Goal: Information Seeking & Learning: Learn about a topic

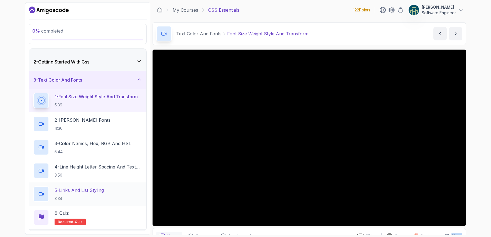
scroll to position [11, 0]
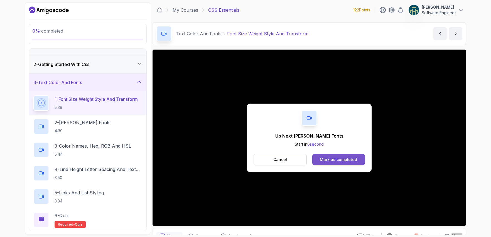
click at [333, 163] on button "Mark as completed" at bounding box center [338, 159] width 53 height 11
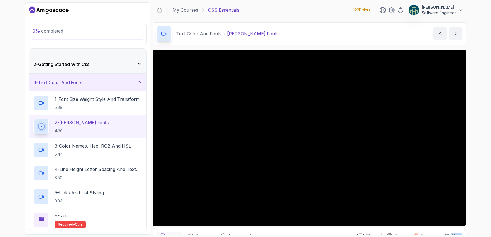
scroll to position [166, 0]
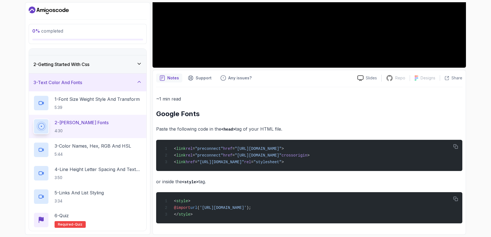
click at [336, 112] on div "~1 min read Google Fonts Paste the following code in the <head> tag of your HTM…" at bounding box center [309, 159] width 306 height 128
click at [308, 125] on p "Paste the following code in the <head> tag of your HTML file." at bounding box center [309, 129] width 306 height 8
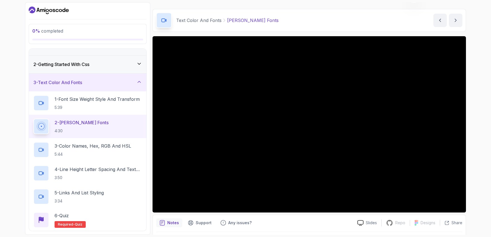
scroll to position [18, 0]
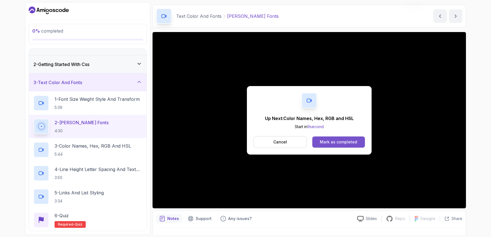
click at [332, 143] on div "Mark as completed" at bounding box center [338, 142] width 37 height 6
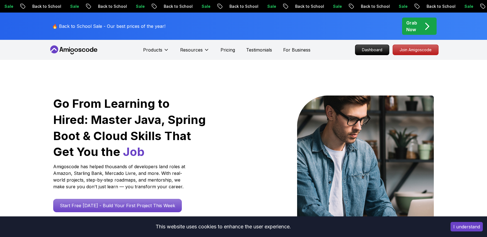
click at [73, 48] on icon at bounding box center [74, 49] width 50 height 9
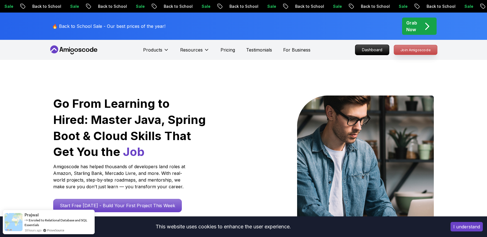
click at [412, 48] on p "Join Amigoscode" at bounding box center [415, 49] width 43 height 9
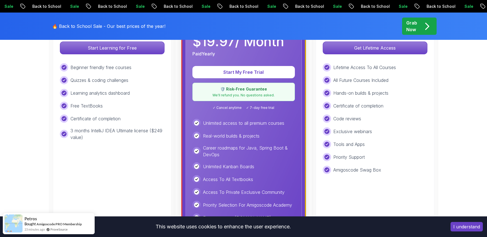
scroll to position [185, 0]
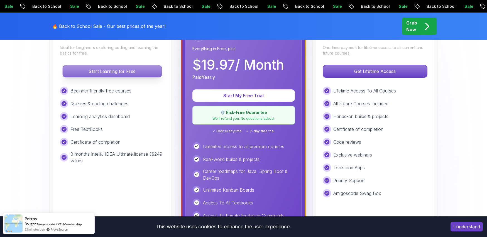
click at [122, 76] on p "Start Learning for Free" at bounding box center [112, 71] width 99 height 12
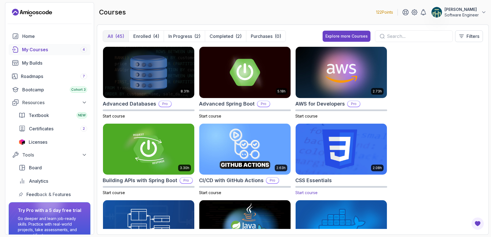
click at [358, 153] on img at bounding box center [341, 149] width 96 height 54
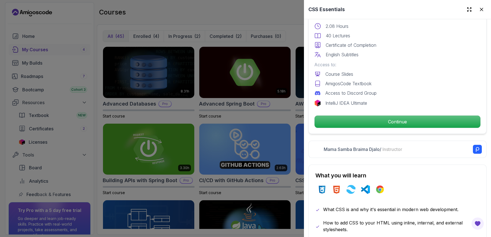
scroll to position [99, 0]
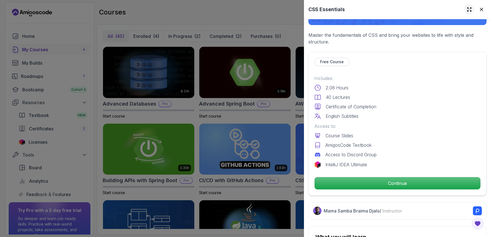
click at [466, 11] on icon at bounding box center [469, 10] width 6 height 6
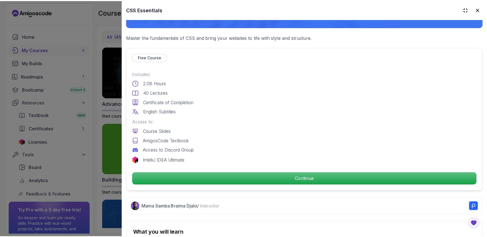
scroll to position [205, 0]
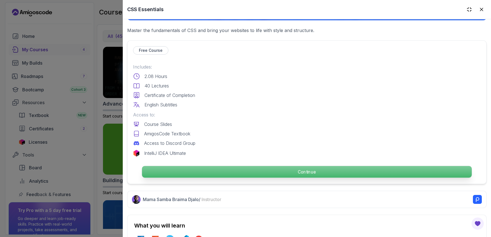
click at [305, 172] on p "Continue" at bounding box center [307, 172] width 330 height 12
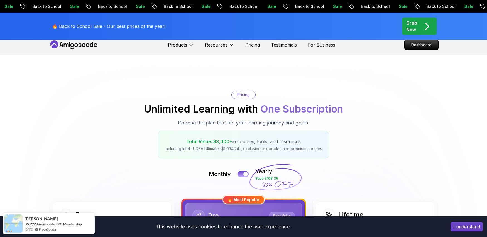
scroll to position [79, 0]
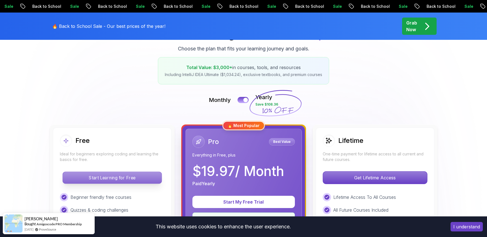
click at [132, 181] on p "Start Learning for Free" at bounding box center [112, 178] width 99 height 12
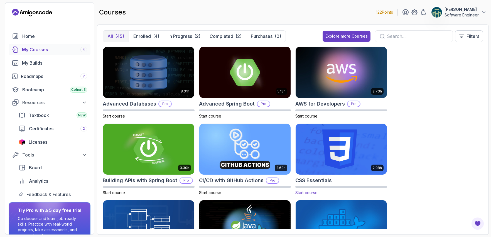
click at [336, 132] on img at bounding box center [341, 149] width 96 height 54
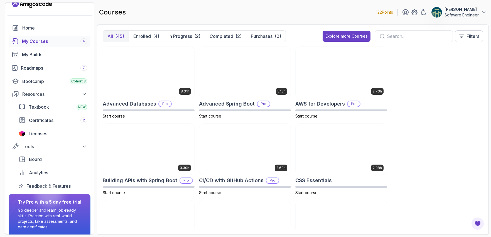
scroll to position [29, 0]
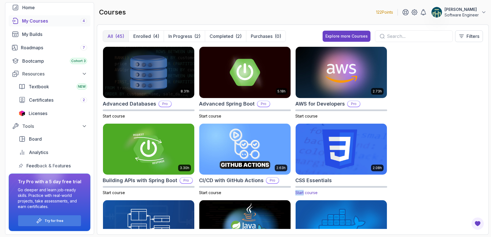
click at [330, 136] on img at bounding box center [341, 149] width 96 height 54
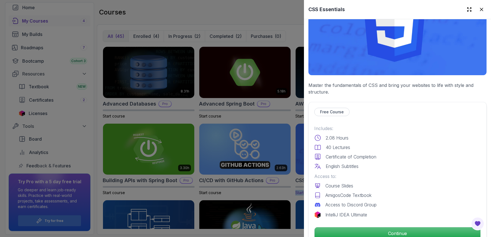
scroll to position [49, 0]
click at [329, 109] on p "Free Course" at bounding box center [332, 112] width 24 height 6
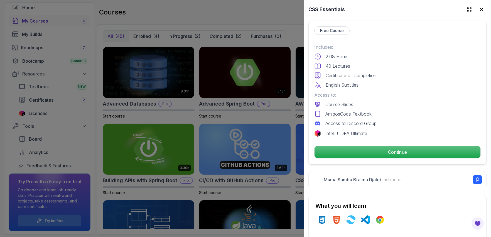
scroll to position [137, 0]
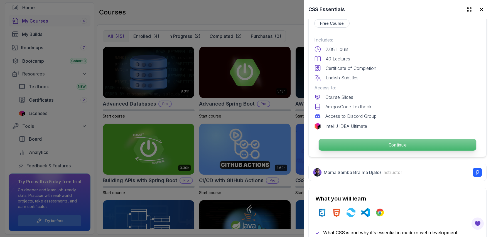
click at [400, 142] on p "Continue" at bounding box center [398, 145] width 158 height 12
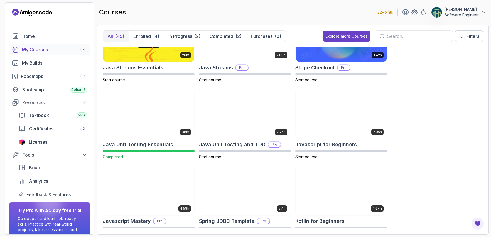
scroll to position [516, 0]
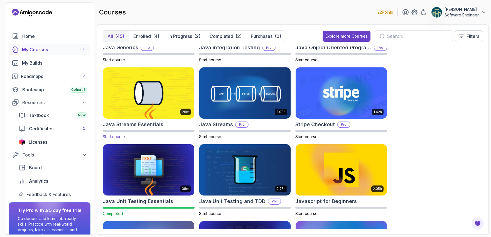
click at [159, 101] on img at bounding box center [149, 93] width 96 height 54
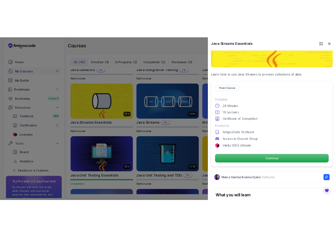
scroll to position [97, 0]
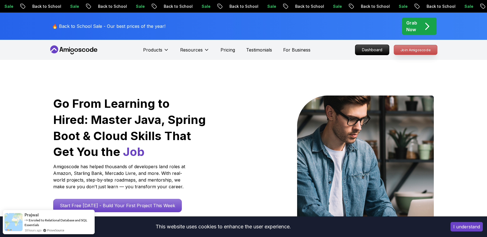
click at [415, 53] on p "Join Amigoscode" at bounding box center [415, 49] width 43 height 9
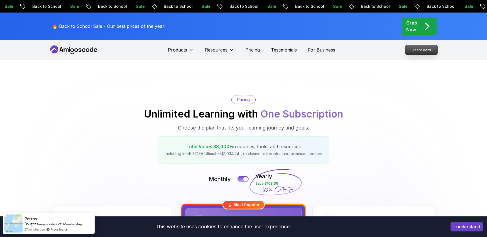
click at [416, 48] on p "Dashboard" at bounding box center [421, 49] width 32 height 9
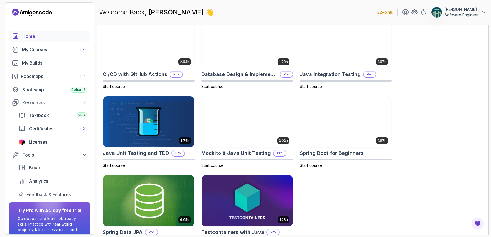
scroll to position [112, 0]
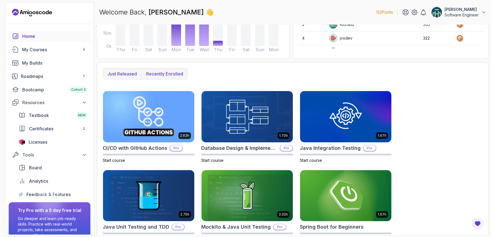
click at [160, 73] on p "Recently enrolled" at bounding box center [164, 73] width 37 height 7
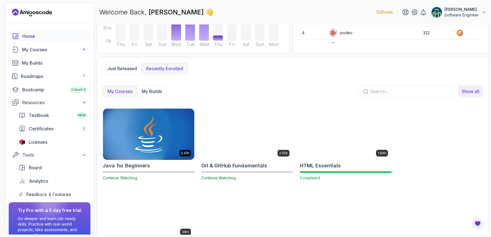
scroll to position [91, 0]
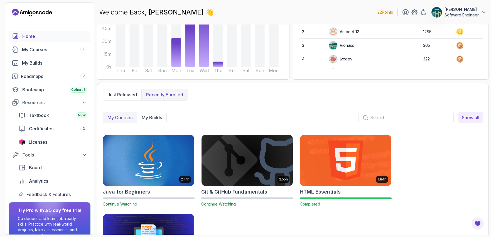
click at [123, 117] on p "My Courses" at bounding box center [119, 117] width 25 height 7
click at [119, 90] on button "Just released" at bounding box center [122, 94] width 38 height 11
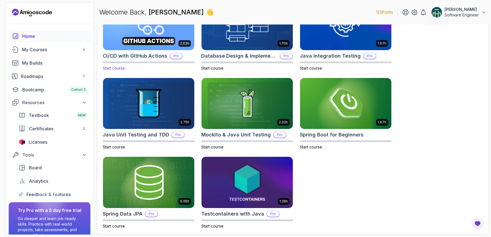
scroll to position [86, 0]
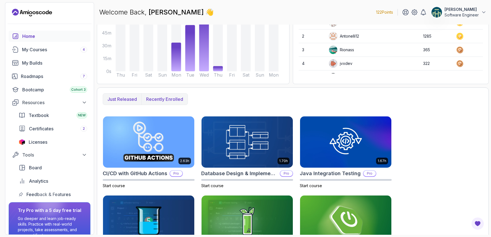
click at [168, 99] on p "Recently enrolled" at bounding box center [164, 99] width 37 height 7
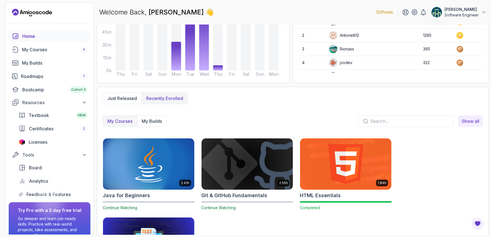
scroll to position [92, 0]
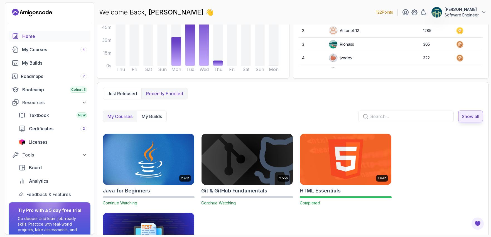
click at [466, 118] on span "Show all" at bounding box center [471, 116] width 18 height 7
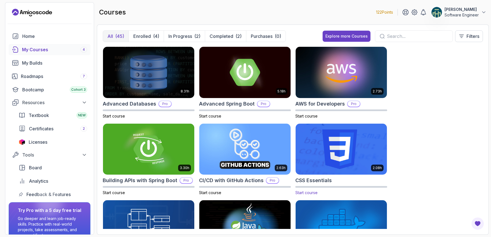
click at [343, 137] on img at bounding box center [341, 149] width 96 height 54
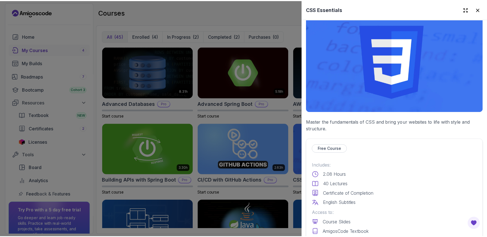
scroll to position [137, 0]
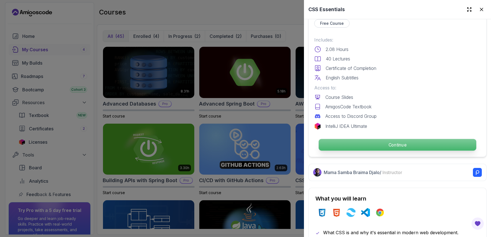
click at [372, 146] on p "Continue" at bounding box center [398, 145] width 158 height 12
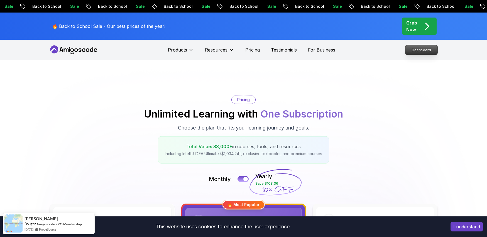
click at [413, 54] on p "Dashboard" at bounding box center [421, 49] width 32 height 9
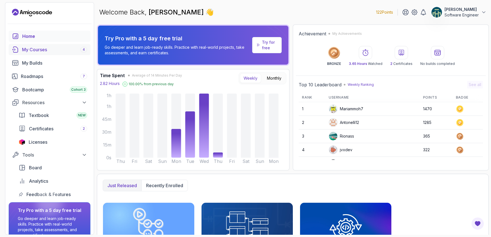
click at [55, 52] on div "My Courses 4" at bounding box center [54, 49] width 65 height 7
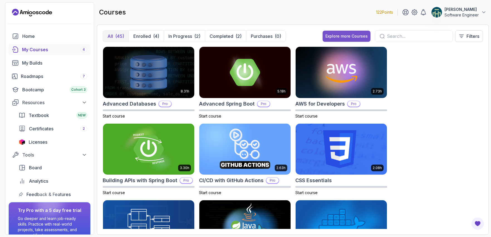
click at [330, 36] on div "Explore more Courses" at bounding box center [346, 36] width 42 height 6
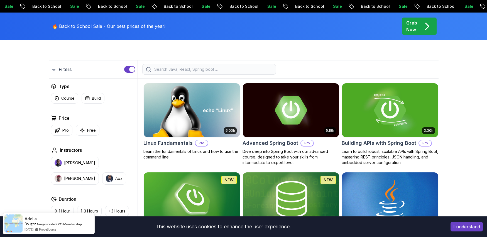
scroll to position [163, 0]
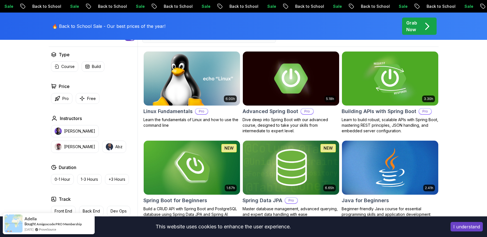
click at [93, 179] on p "1-3 Hours" at bounding box center [89, 179] width 17 height 6
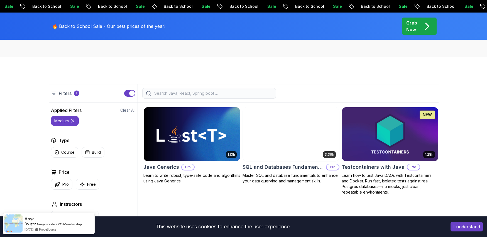
scroll to position [114, 0]
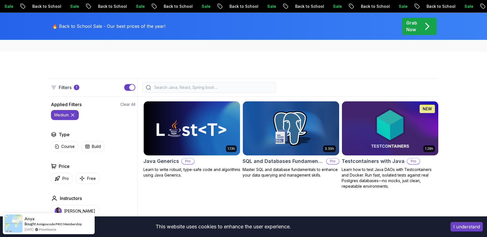
click at [133, 89] on div "button" at bounding box center [132, 88] width 6 height 6
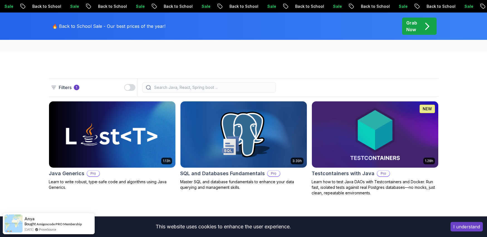
click at [65, 88] on p "Filters" at bounding box center [65, 87] width 13 height 7
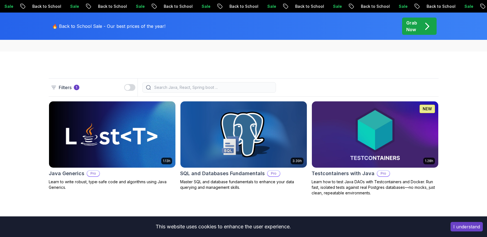
click at [75, 87] on span "1" at bounding box center [77, 88] width 6 height 6
click at [129, 87] on div "button" at bounding box center [128, 88] width 6 height 6
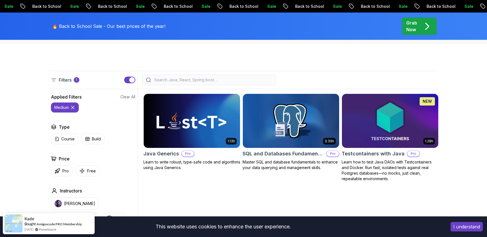
scroll to position [155, 0]
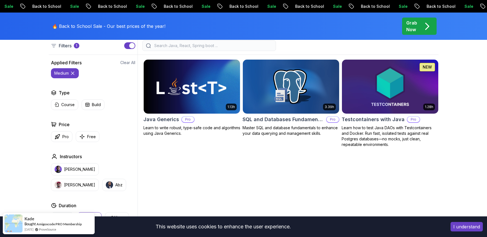
click at [72, 74] on icon at bounding box center [72, 73] width 3 height 3
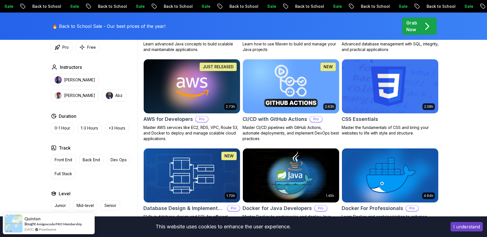
scroll to position [414, 0]
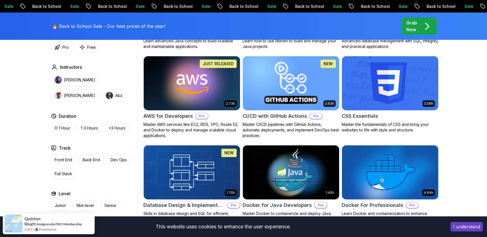
click at [401, 82] on img at bounding box center [389, 83] width 101 height 56
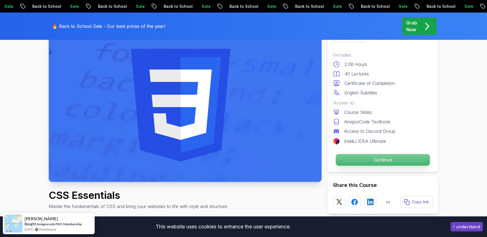
scroll to position [46, 0]
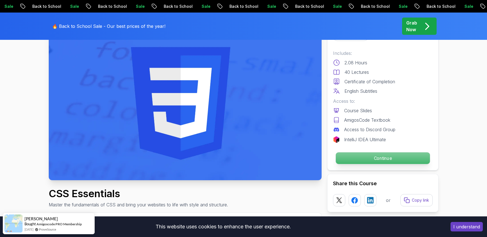
click at [379, 155] on p "Continue" at bounding box center [382, 158] width 94 height 12
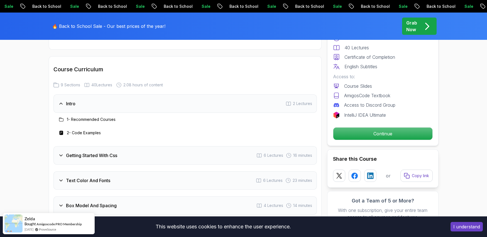
scroll to position [706, 0]
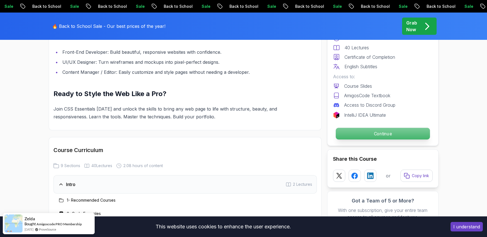
click at [376, 132] on p "Continue" at bounding box center [382, 134] width 94 height 12
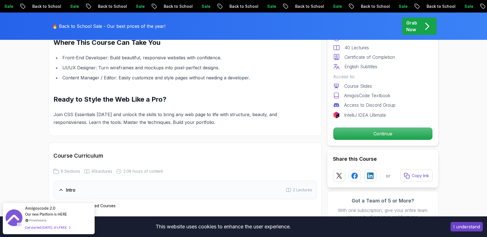
scroll to position [706, 0]
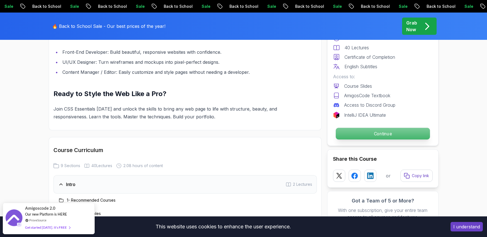
click at [373, 128] on p "Continue" at bounding box center [382, 134] width 94 height 12
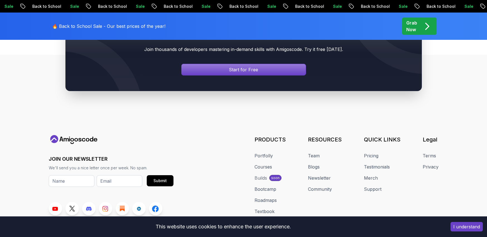
scroll to position [331, 0]
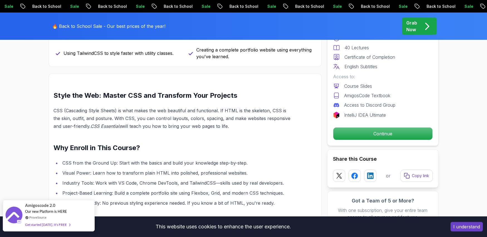
click at [42, 226] on div "Get started [DATE]. It's FREE" at bounding box center [47, 224] width 45 height 6
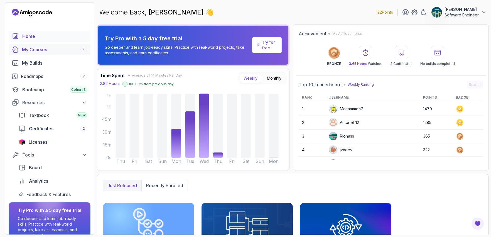
click at [51, 53] on div "My Courses 4" at bounding box center [54, 49] width 65 height 7
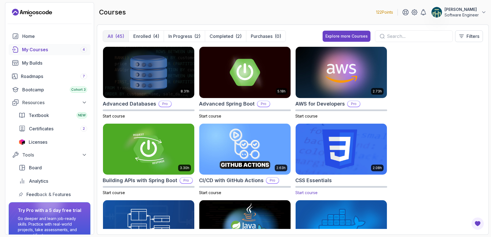
click at [330, 153] on img at bounding box center [341, 149] width 96 height 54
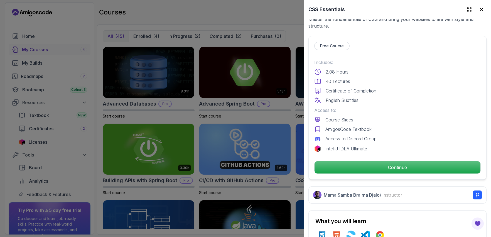
scroll to position [153, 0]
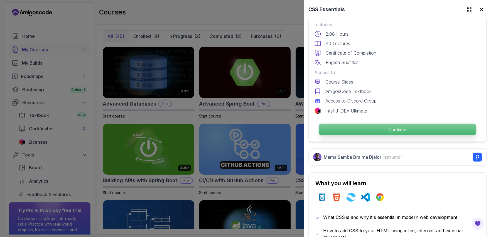
click at [386, 127] on p "Continue" at bounding box center [398, 130] width 158 height 12
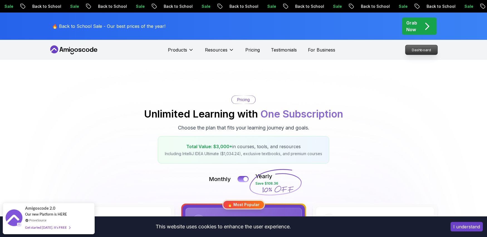
click at [417, 51] on p "Dashboard" at bounding box center [421, 49] width 32 height 9
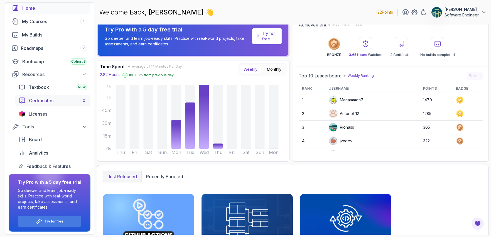
scroll to position [29, 0]
click at [40, 153] on span "Analytics" at bounding box center [38, 152] width 19 height 7
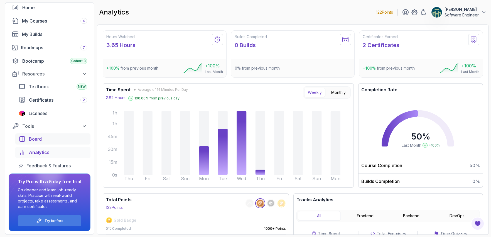
click at [40, 139] on span "Board" at bounding box center [35, 139] width 13 height 7
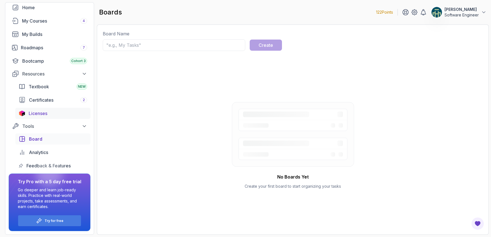
click at [51, 112] on div "Licenses" at bounding box center [58, 113] width 58 height 7
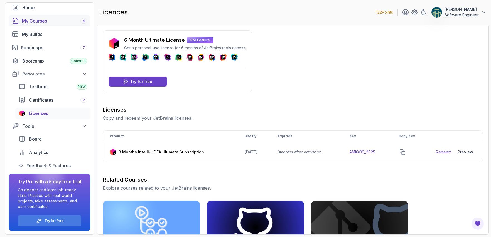
click at [37, 24] on link "My Courses 4" at bounding box center [50, 20] width 82 height 11
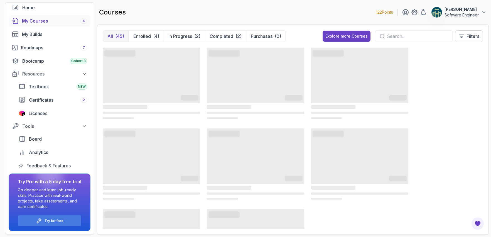
click at [479, 13] on button "Vladica Ivic Software Engineer" at bounding box center [458, 12] width 55 height 11
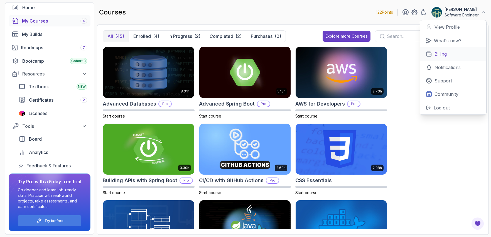
click at [449, 56] on link "Billing" at bounding box center [453, 53] width 66 height 13
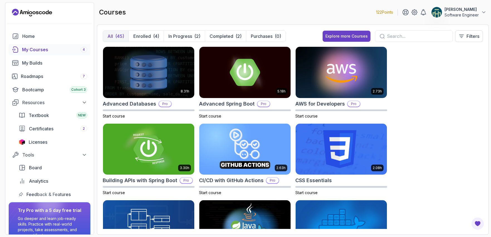
click at [478, 13] on p "Software Engineer" at bounding box center [461, 15] width 34 height 6
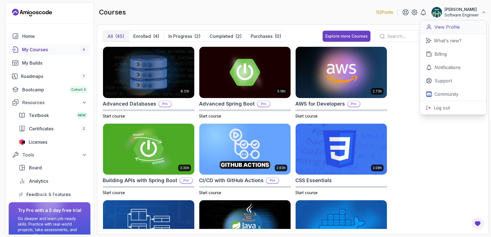
click at [440, 26] on p "View Profile" at bounding box center [446, 27] width 25 height 7
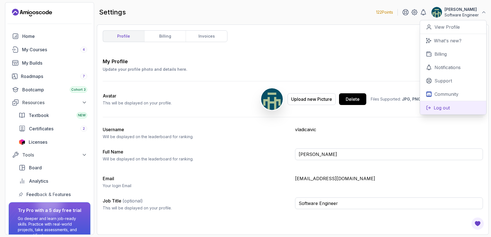
click at [443, 110] on p "Log out" at bounding box center [442, 107] width 16 height 7
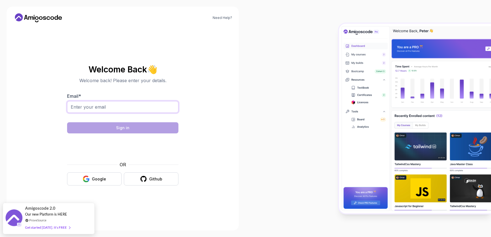
click at [153, 103] on input "Email *" at bounding box center [122, 107] width 111 height 12
type input "ivicvladica@gmail.com"
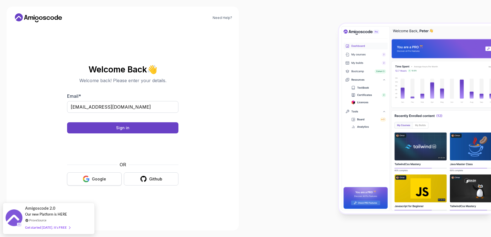
click at [106, 182] on button "Google" at bounding box center [94, 178] width 55 height 13
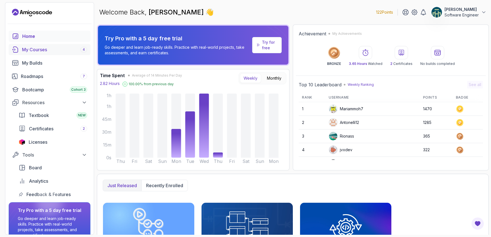
click at [41, 47] on div "My Courses 4" at bounding box center [54, 49] width 65 height 7
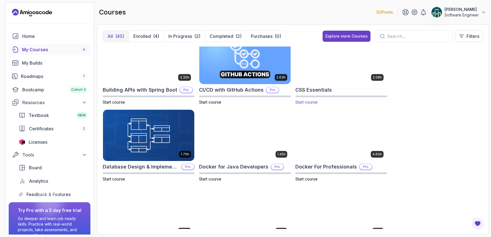
scroll to position [80, 0]
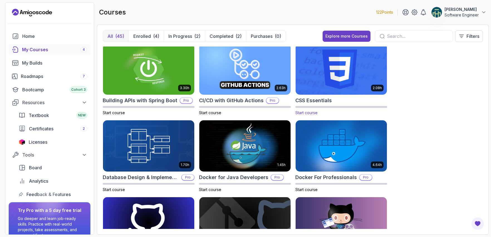
click at [339, 77] on img at bounding box center [341, 69] width 96 height 54
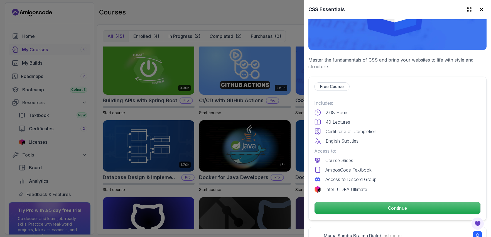
scroll to position [185, 0]
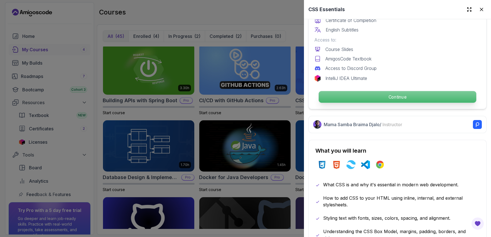
click at [385, 95] on p "Continue" at bounding box center [398, 97] width 158 height 12
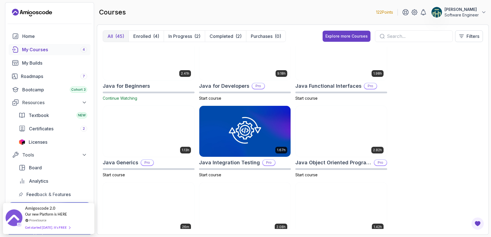
scroll to position [574, 0]
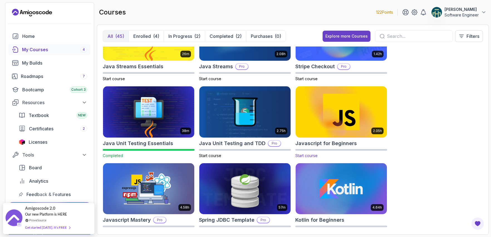
click at [336, 121] on img at bounding box center [341, 112] width 96 height 54
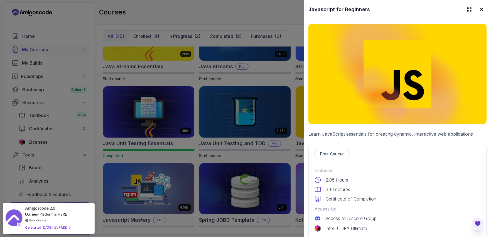
click at [478, 226] on icon "Open Feedback Button" at bounding box center [477, 223] width 7 height 7
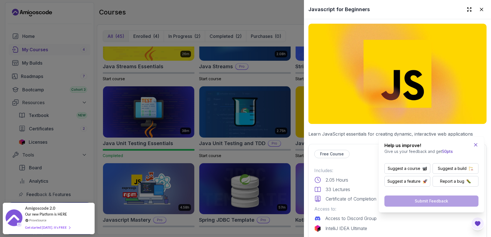
click at [476, 144] on icon "Close Feedback Widget" at bounding box center [475, 144] width 3 height 3
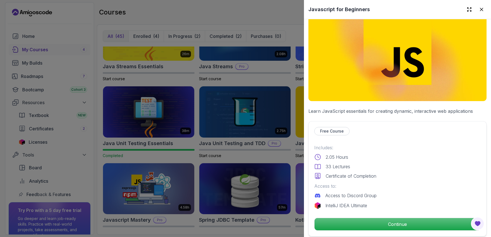
scroll to position [32, 0]
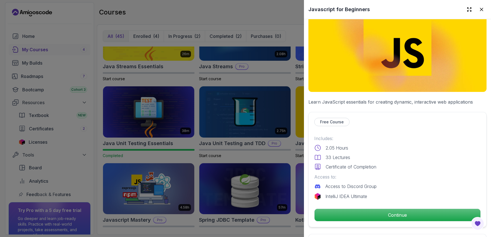
drag, startPoint x: 476, startPoint y: 9, endPoint x: 472, endPoint y: 11, distance: 4.6
click at [479, 9] on icon at bounding box center [482, 10] width 6 height 6
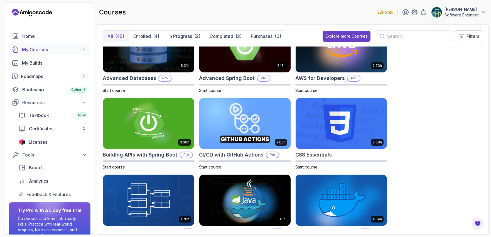
scroll to position [0, 0]
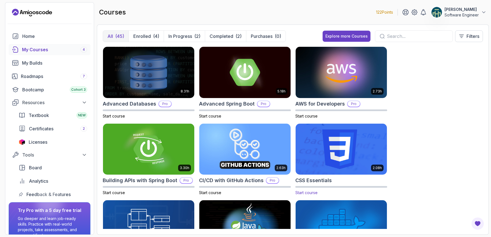
click at [374, 166] on p "2.08h" at bounding box center [377, 168] width 9 height 4
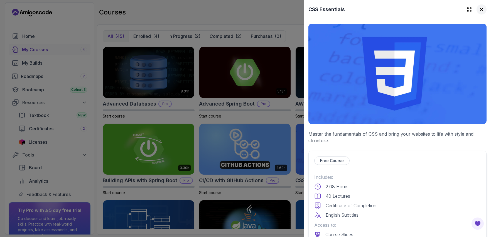
click at [479, 9] on icon at bounding box center [482, 10] width 6 height 6
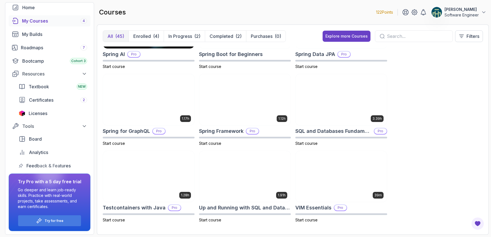
scroll to position [970, 0]
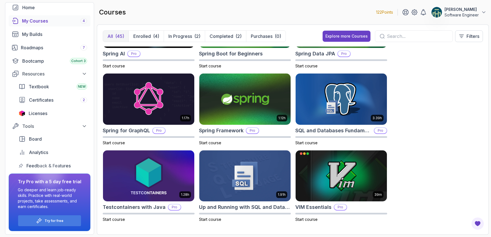
click at [47, 23] on div "My Courses 4" at bounding box center [54, 21] width 65 height 7
click at [136, 37] on p "Enrolled" at bounding box center [142, 36] width 18 height 7
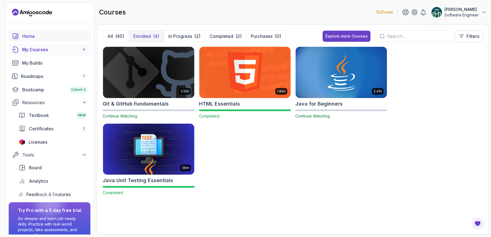
click at [33, 36] on div "Home" at bounding box center [54, 36] width 65 height 7
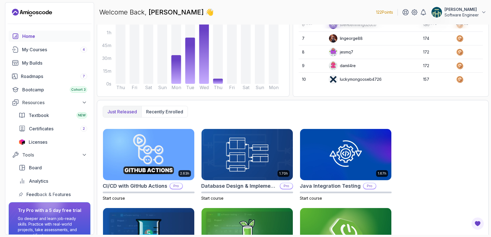
scroll to position [15, 0]
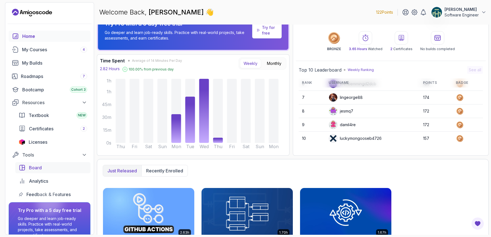
click at [35, 169] on span "Board" at bounding box center [35, 167] width 13 height 7
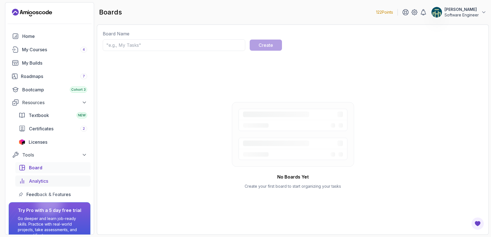
click at [37, 178] on span "Analytics" at bounding box center [38, 181] width 19 height 7
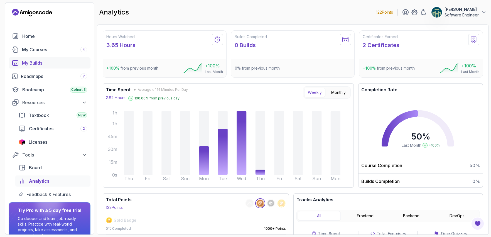
click at [35, 68] on link "My Builds" at bounding box center [50, 62] width 82 height 11
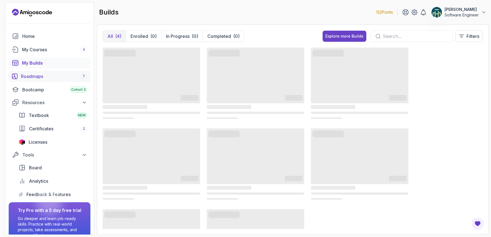
click at [36, 76] on div "Roadmaps 7" at bounding box center [54, 76] width 66 height 7
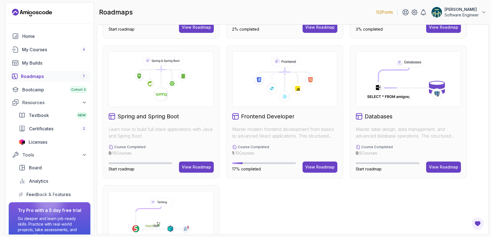
scroll to position [16, 0]
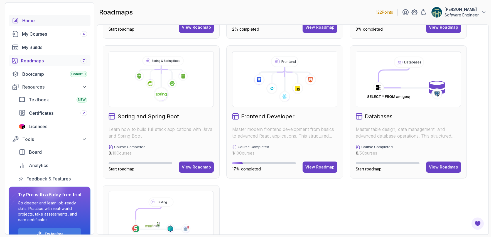
click at [28, 19] on div "Home" at bounding box center [54, 20] width 65 height 7
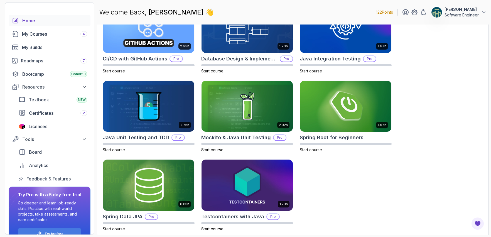
scroll to position [204, 0]
